Goal: Task Accomplishment & Management: Manage account settings

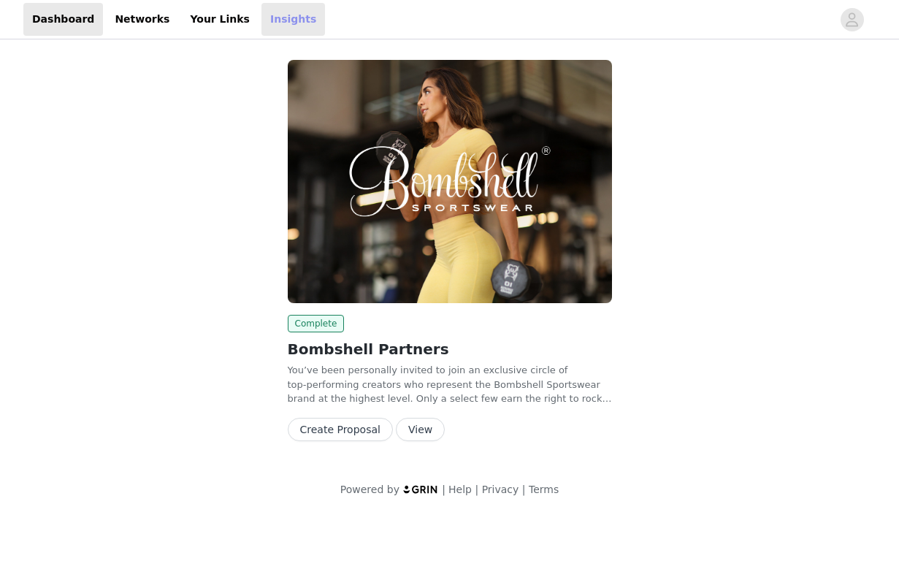
click at [264, 17] on link "Insights" at bounding box center [294, 19] width 64 height 33
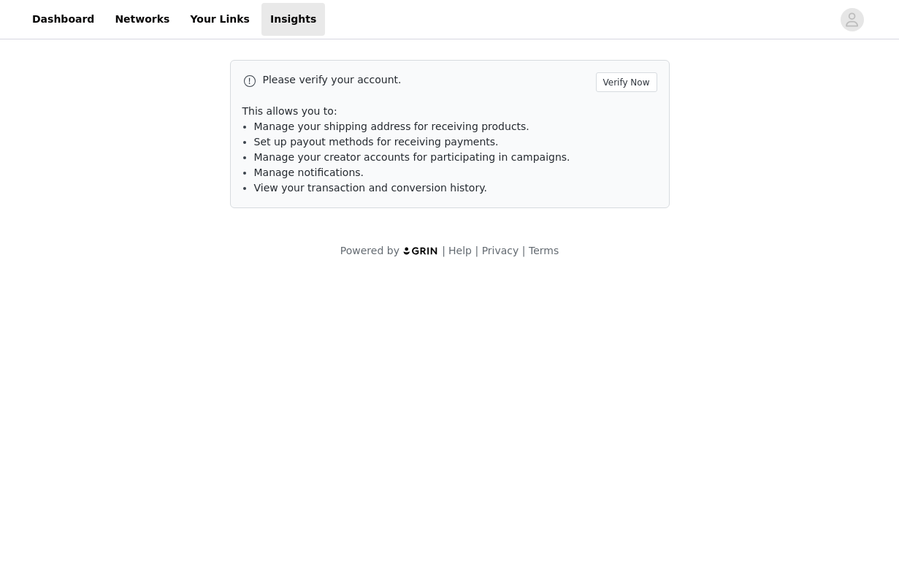
click at [609, 92] on div "Please verify your account. Verify Now This allows you to: Manage your shipping…" at bounding box center [450, 134] width 440 height 148
click at [623, 80] on button "Verify Now" at bounding box center [626, 82] width 61 height 20
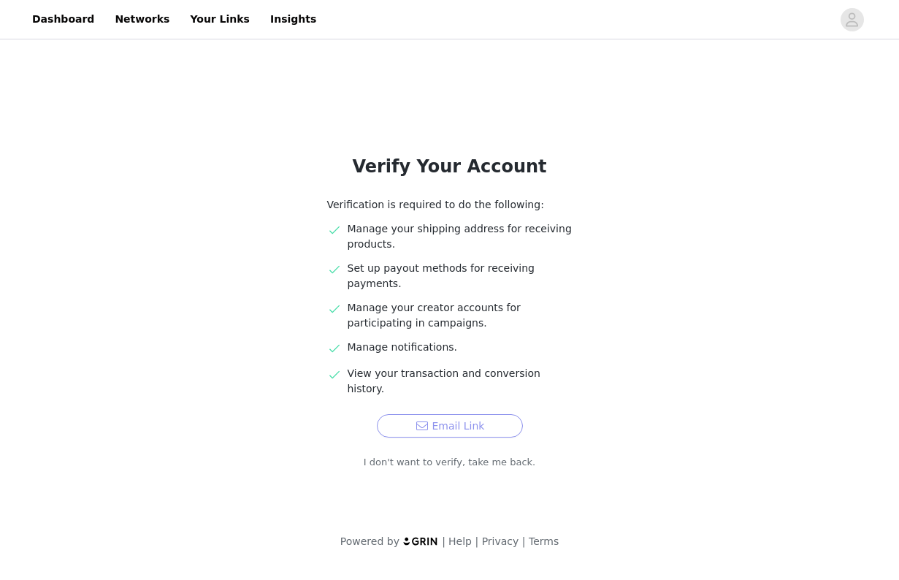
click at [458, 414] on button "Email Link" at bounding box center [450, 425] width 146 height 23
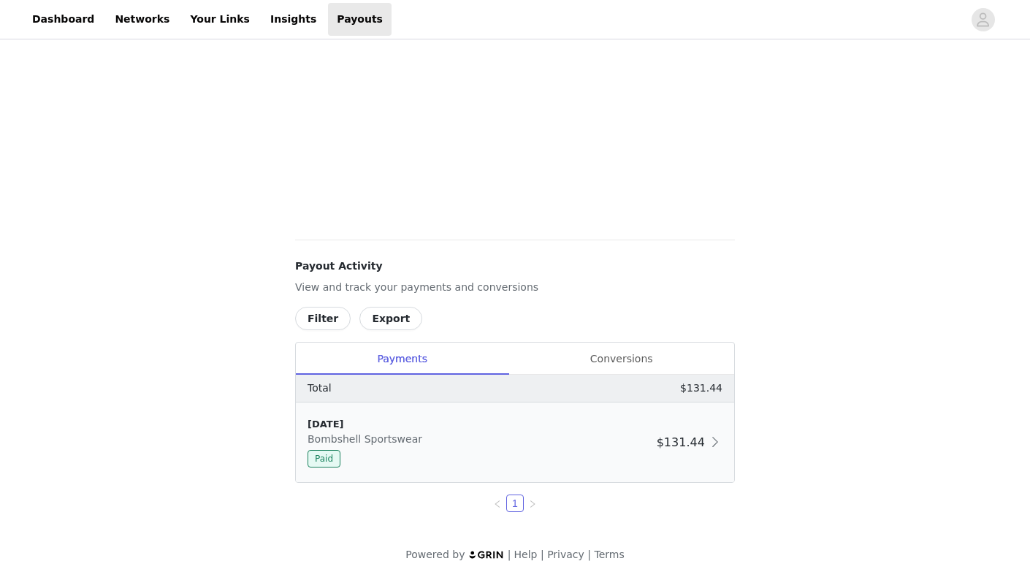
scroll to position [349, 0]
click at [595, 355] on div "Conversions" at bounding box center [621, 359] width 226 height 33
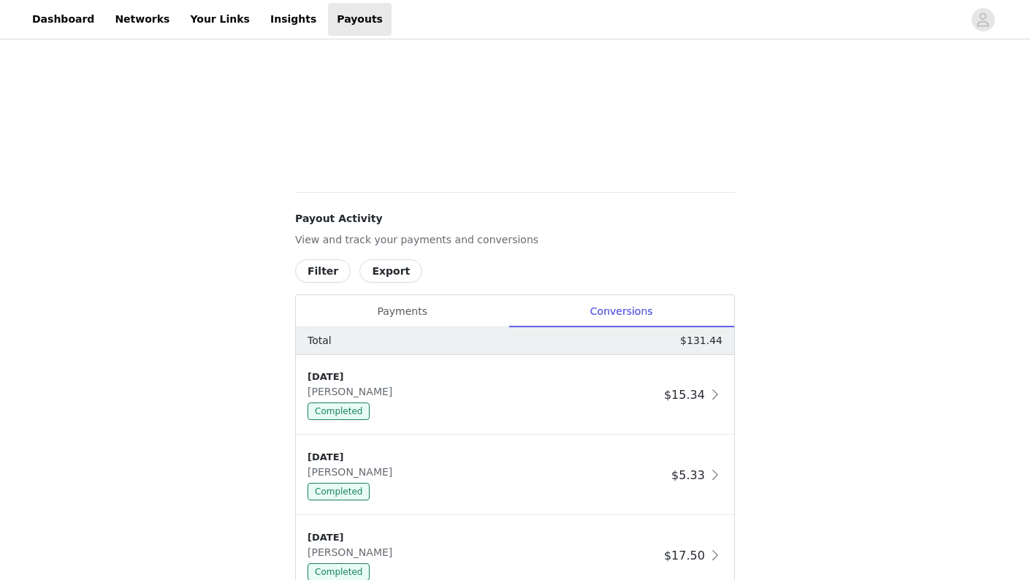
scroll to position [422, 0]
